Goal: Task Accomplishment & Management: Manage account settings

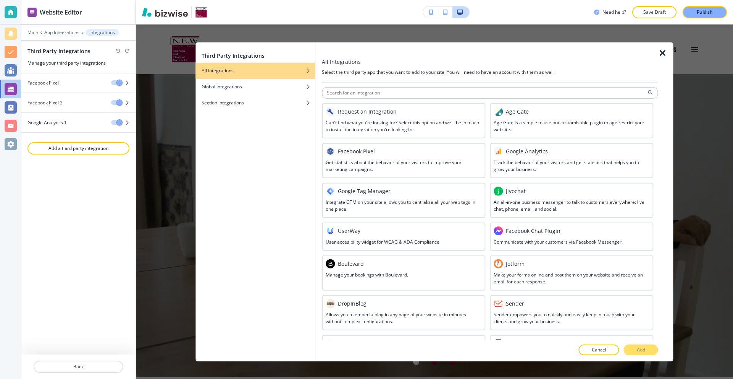
click at [661, 52] on icon "button" at bounding box center [663, 52] width 9 height 9
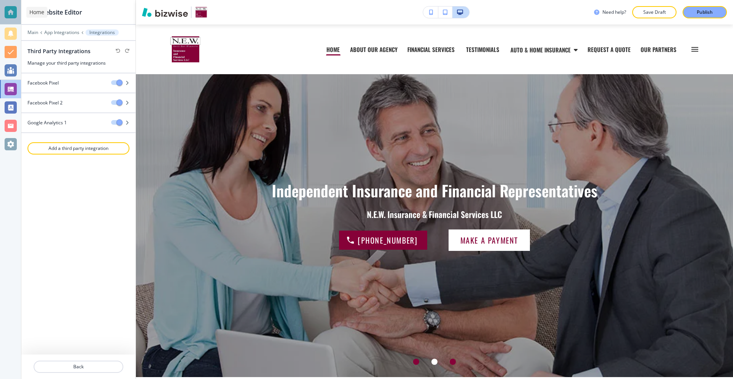
click at [14, 12] on div at bounding box center [11, 12] width 12 height 12
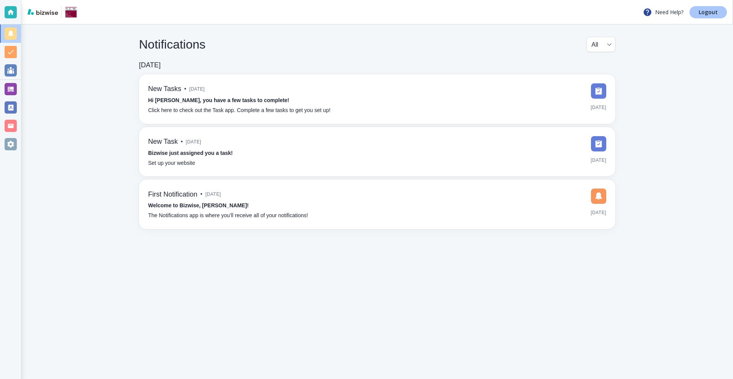
click at [703, 10] on p "Logout" at bounding box center [708, 12] width 19 height 5
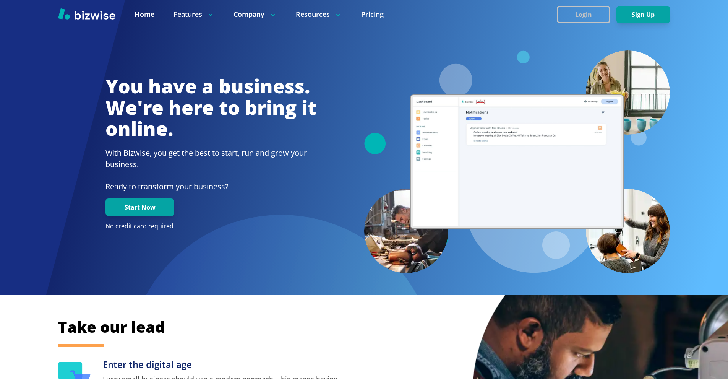
click at [591, 15] on button "Login" at bounding box center [583, 15] width 53 height 18
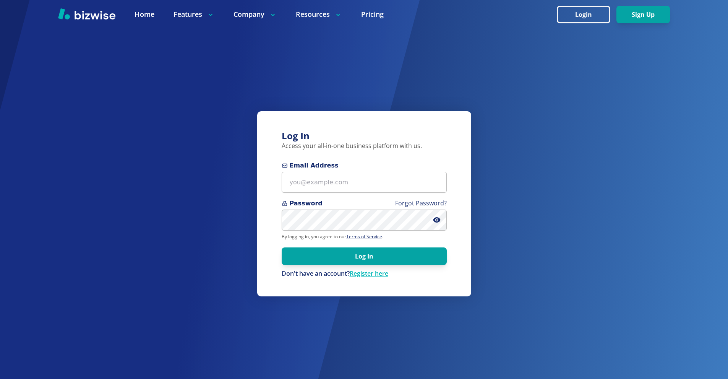
click at [361, 169] on span "Email Address" at bounding box center [364, 165] width 165 height 9
click at [361, 172] on input "Email Address" at bounding box center [364, 182] width 165 height 21
paste input "[EMAIL_ADDRESS][DOMAIN_NAME]"
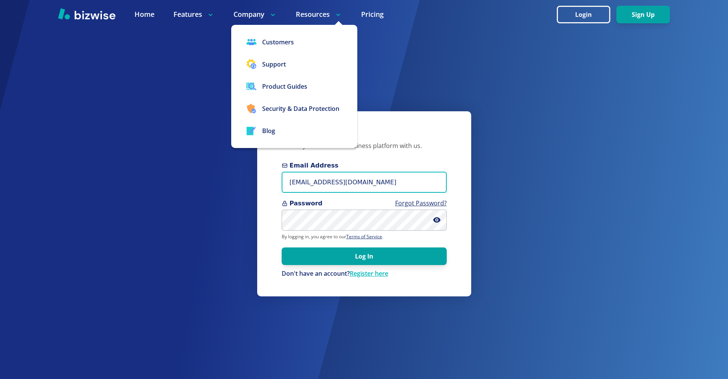
type input "[EMAIL_ADDRESS][DOMAIN_NAME]"
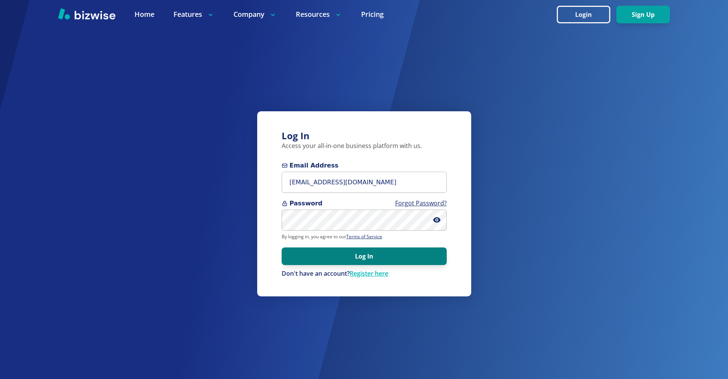
click at [369, 254] on button "Log In" at bounding box center [364, 256] width 165 height 18
